Goal: Navigation & Orientation: Find specific page/section

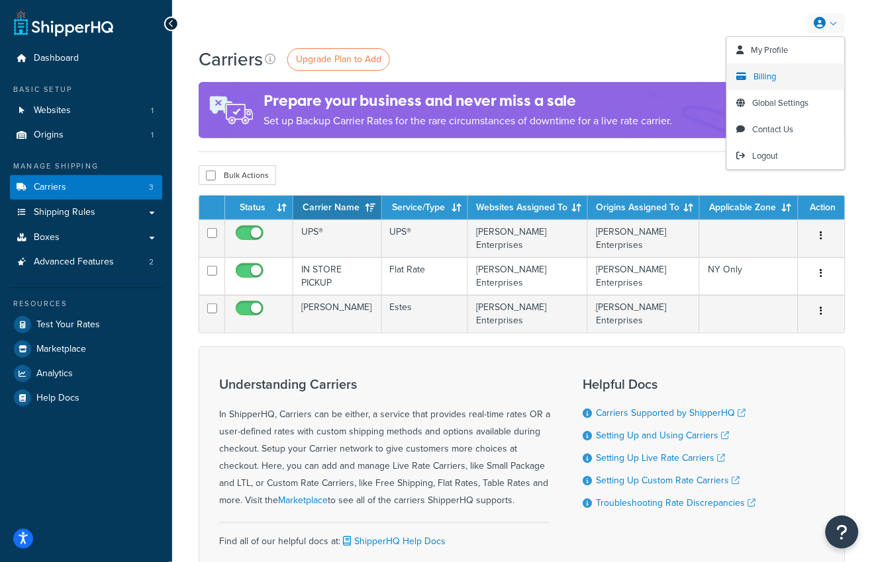
click at [767, 74] on span "Billing" at bounding box center [765, 76] width 22 height 13
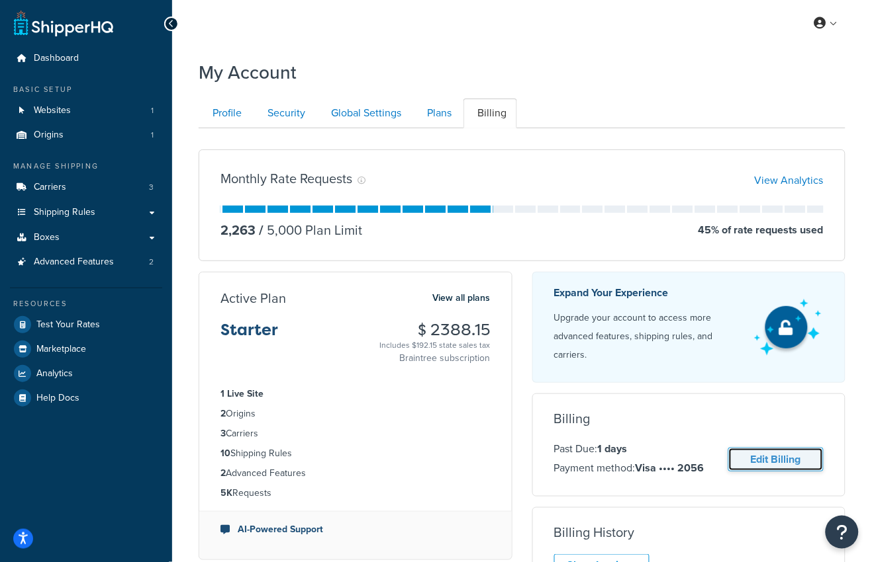
click at [762, 461] on link "Edit Billing" at bounding box center [775, 460] width 95 height 24
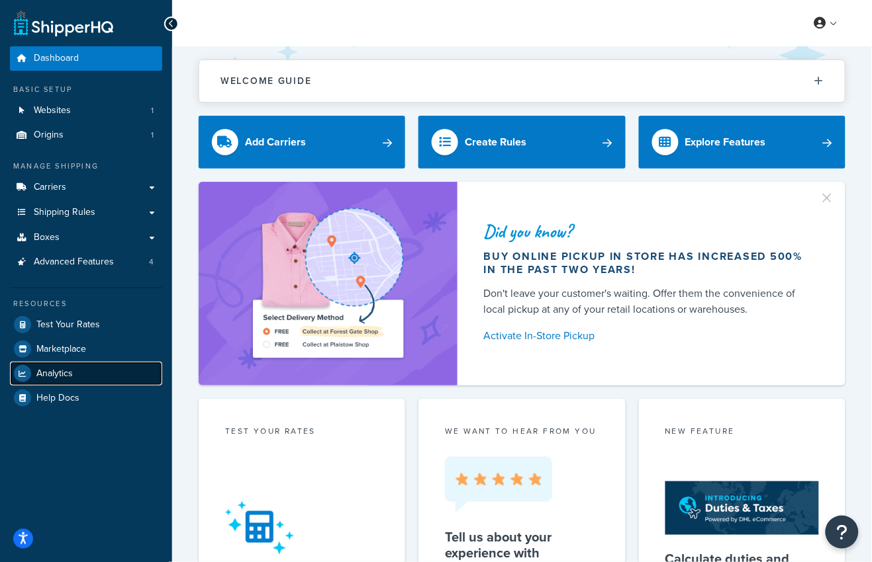
click at [79, 368] on link "Analytics" at bounding box center [86, 374] width 152 height 24
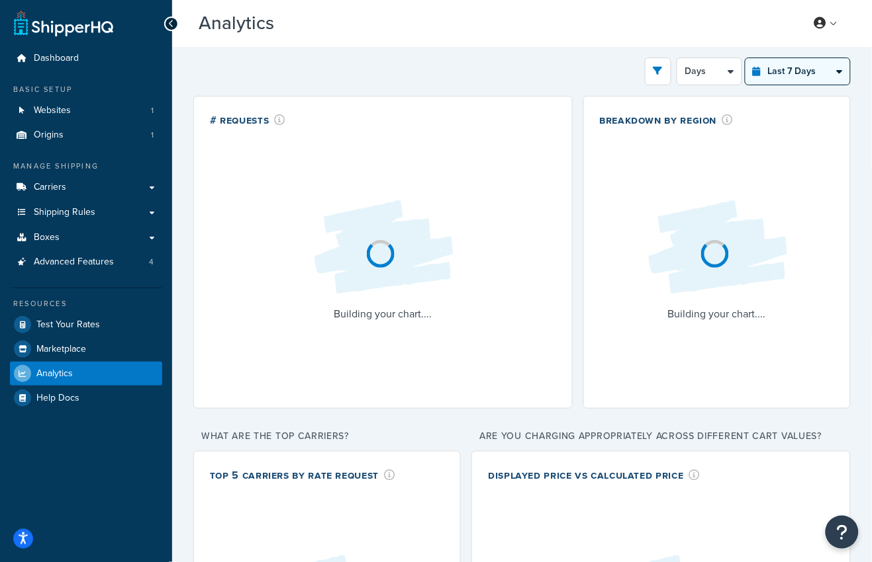
click at [825, 73] on select "Last 24 Hours Last 7 Days Last 30 Days Last 3 Months Last 6 Months Last 12 Mont…" at bounding box center [797, 71] width 105 height 26
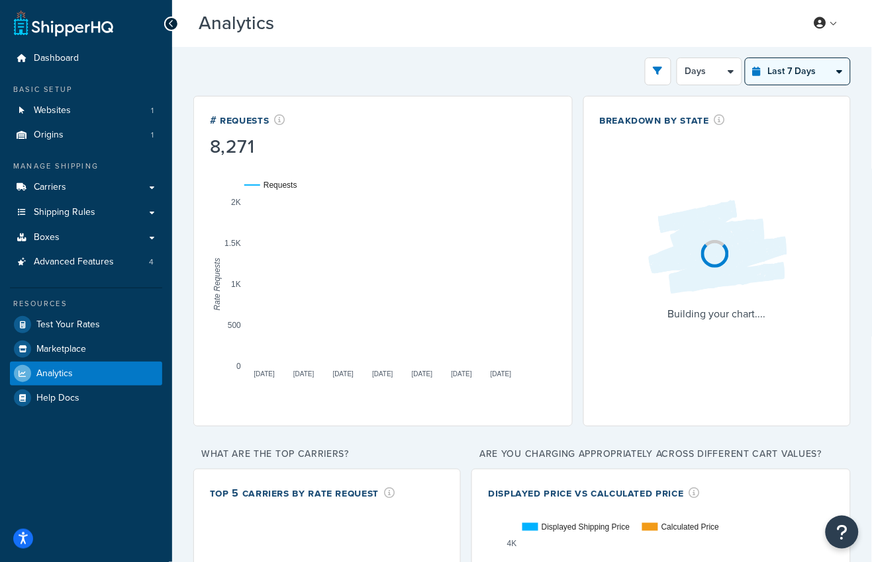
select select "last_3_months"
click at [746, 58] on select "Last 24 Hours Last 7 Days Last 30 Days Last 3 Months Last 6 Months Last 12 Mont…" at bounding box center [797, 71] width 105 height 26
select select "1w"
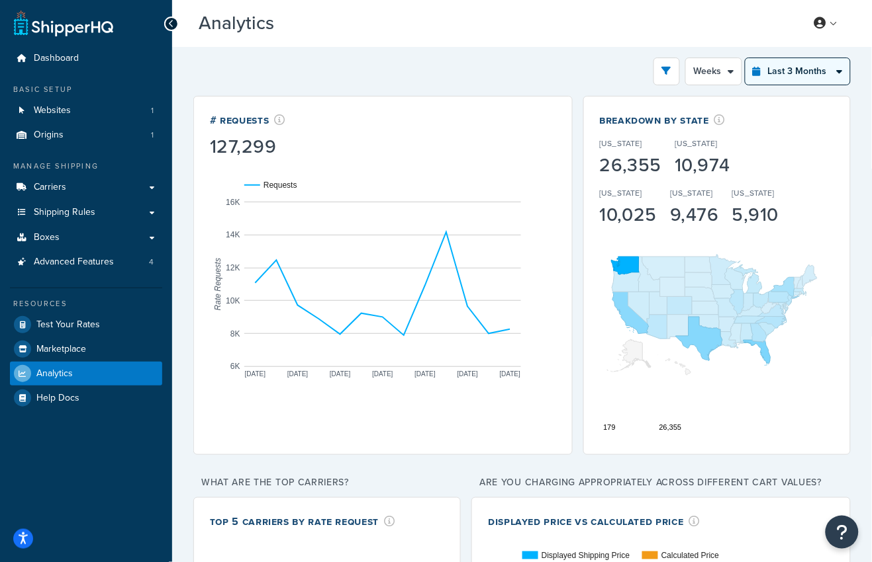
click at [825, 71] on select "Last 24 Hours Last 7 Days Last 30 Days Last 3 Months Last 6 Months Last 12 Mont…" at bounding box center [797, 71] width 105 height 26
select select "last_year"
click at [746, 58] on select "Last 24 Hours Last 7 Days Last 30 Days Last 3 Months Last 6 Months Last 12 Mont…" at bounding box center [797, 71] width 105 height 26
select select "1M"
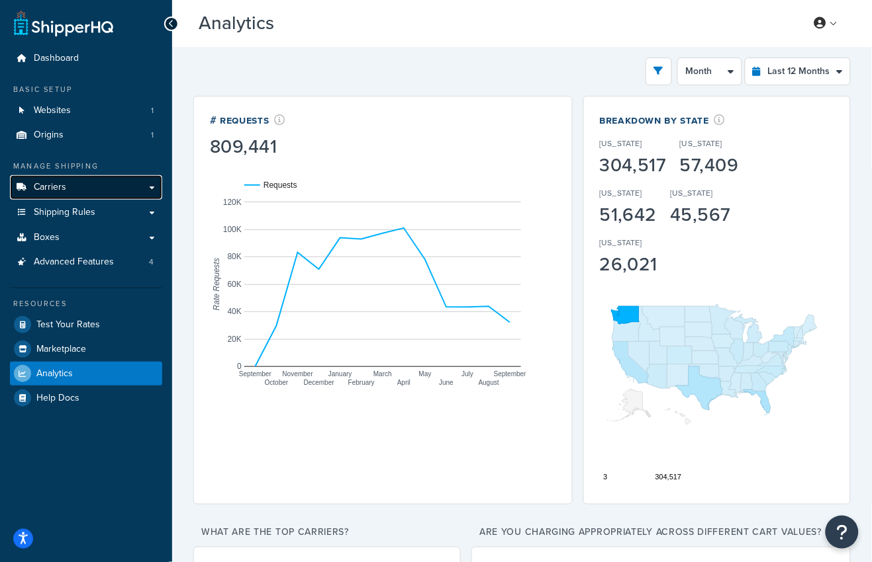
click at [71, 187] on link "Carriers" at bounding box center [86, 187] width 152 height 24
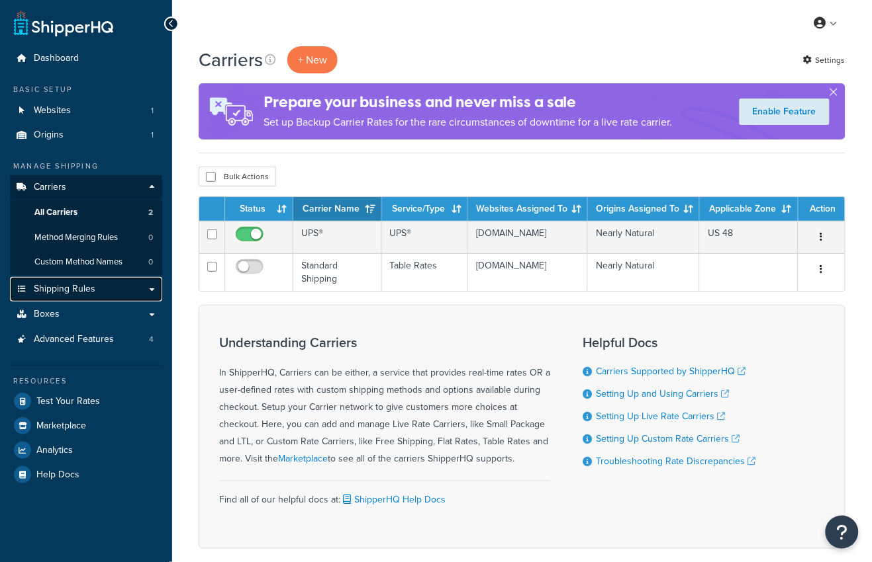
click at [71, 301] on link "Shipping Rules" at bounding box center [86, 289] width 152 height 24
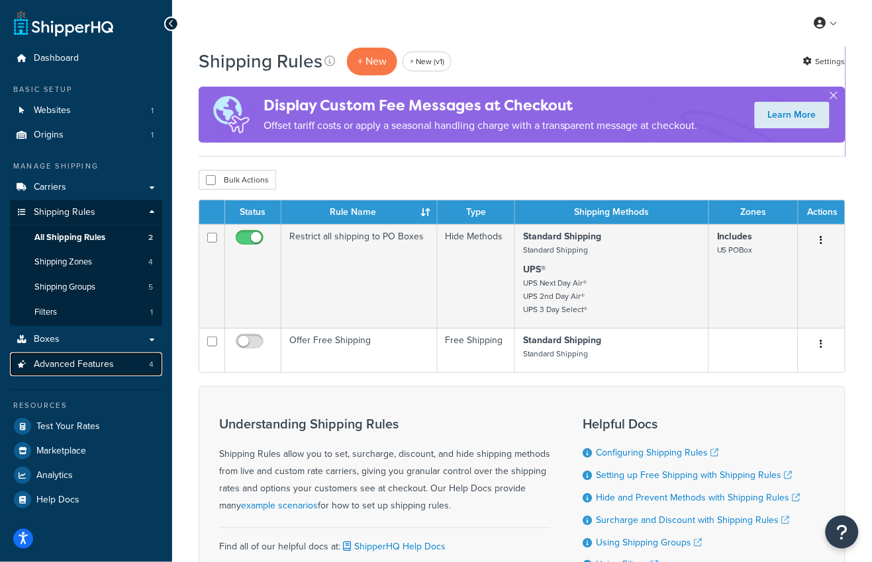
click at [116, 369] on link "Advanced Features 4" at bounding box center [86, 365] width 152 height 24
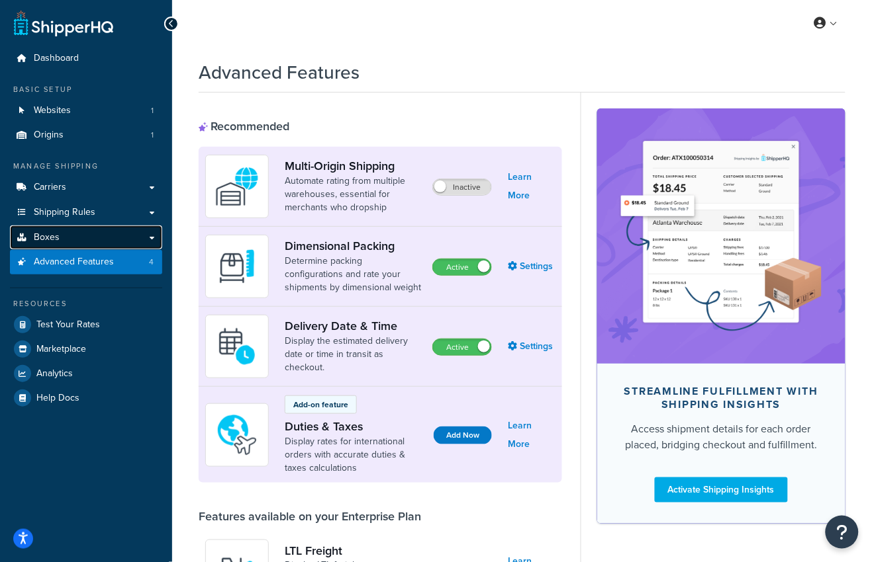
click at [85, 239] on link "Boxes" at bounding box center [86, 238] width 152 height 24
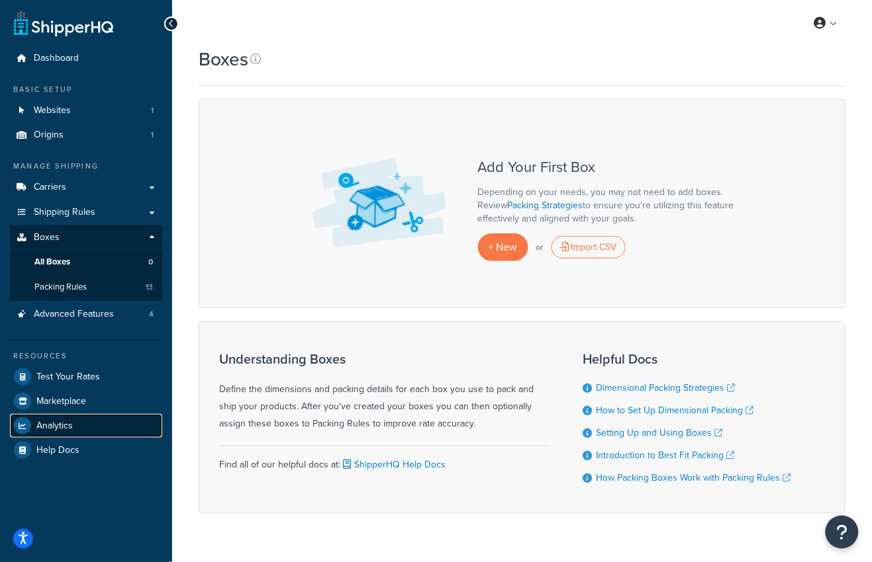
click at [79, 429] on link "Analytics" at bounding box center [86, 426] width 152 height 24
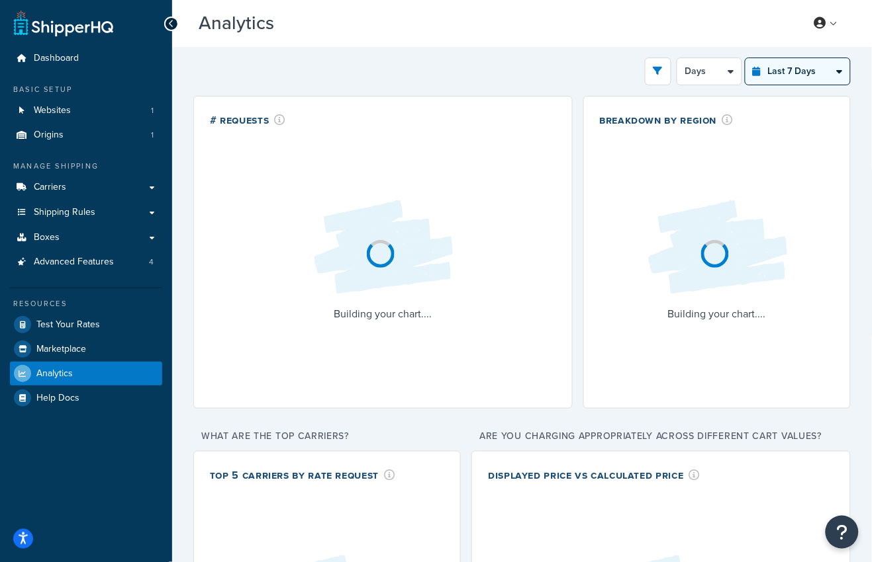
click at [787, 76] on select "Last 24 Hours Last 7 Days Last 30 Days Last 3 Months Last 6 Months Last 12 Mont…" at bounding box center [797, 71] width 105 height 26
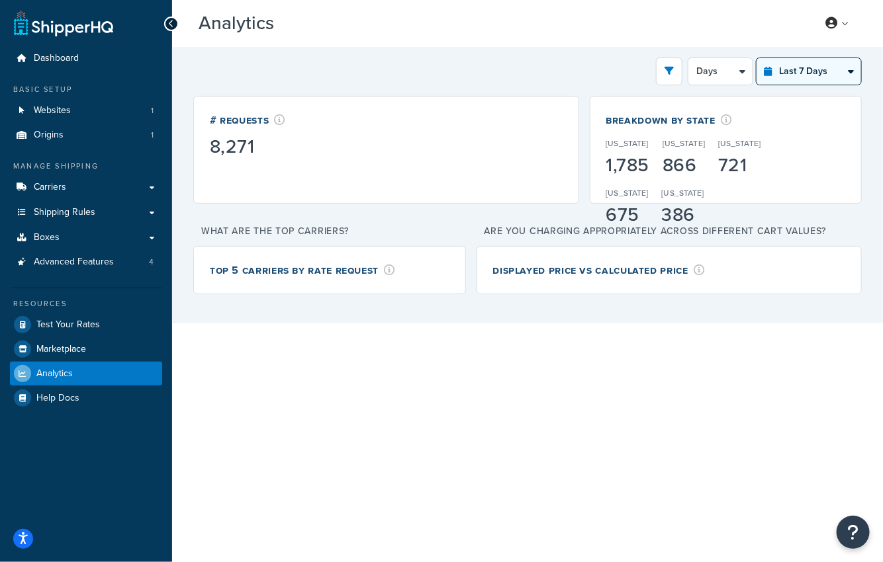
select select "last_year"
click at [756, 58] on select "Last 24 Hours Last 7 Days Last 30 Days Last 3 Months Last 6 Months Last 12 Mont…" at bounding box center [808, 71] width 105 height 26
select select "1M"
